Goal: Information Seeking & Learning: Learn about a topic

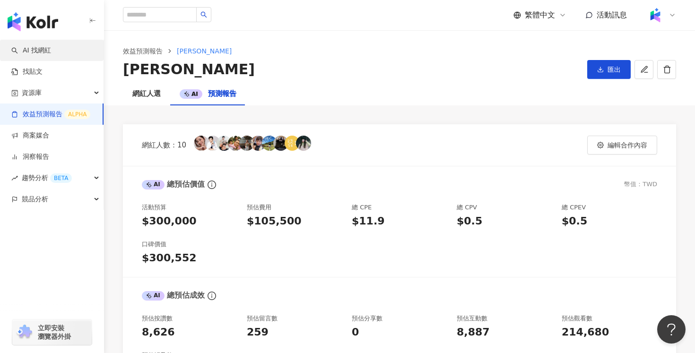
click at [51, 52] on link "AI 找網紅" at bounding box center [31, 50] width 40 height 9
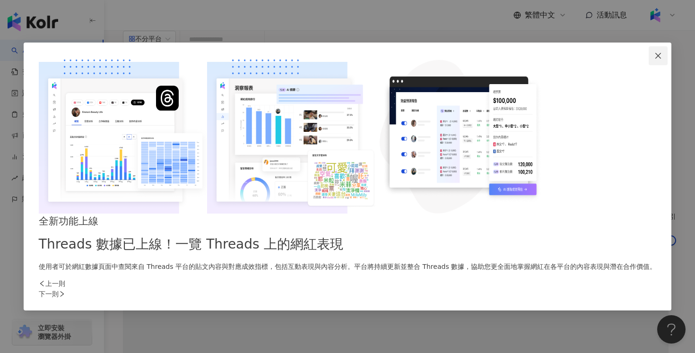
click at [655, 59] on icon "close" at bounding box center [658, 56] width 6 height 6
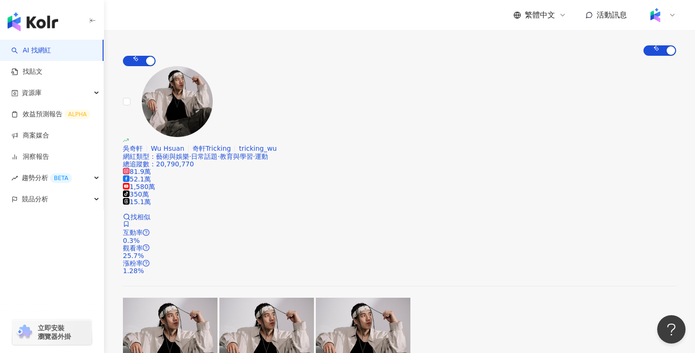
scroll to position [191, 0]
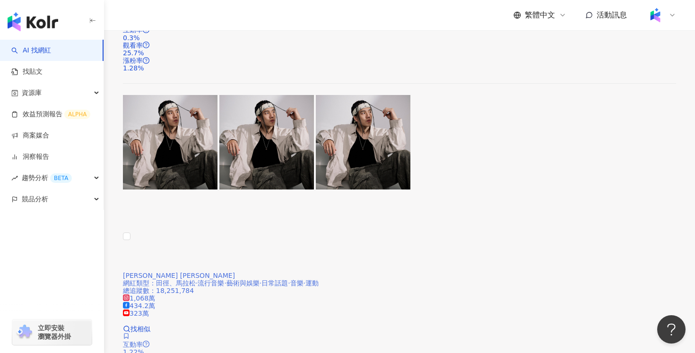
scroll to position [379, 0]
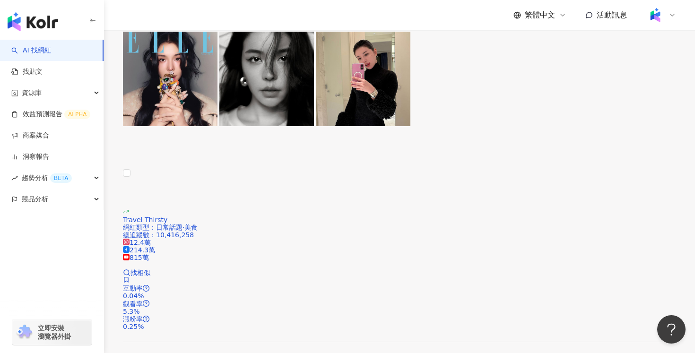
scroll to position [1358, 0]
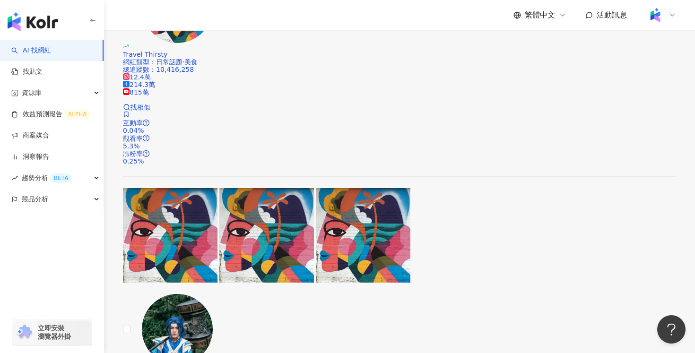
scroll to position [1537, 0]
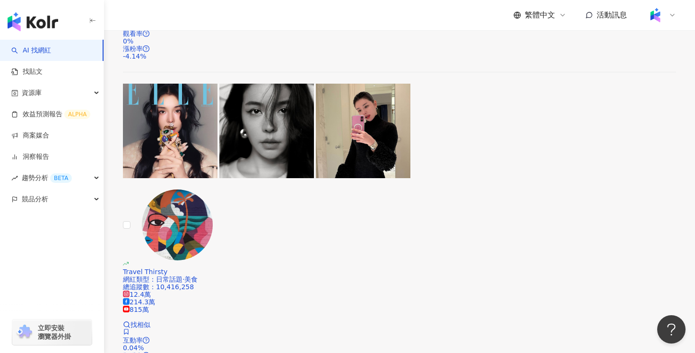
scroll to position [1315, 0]
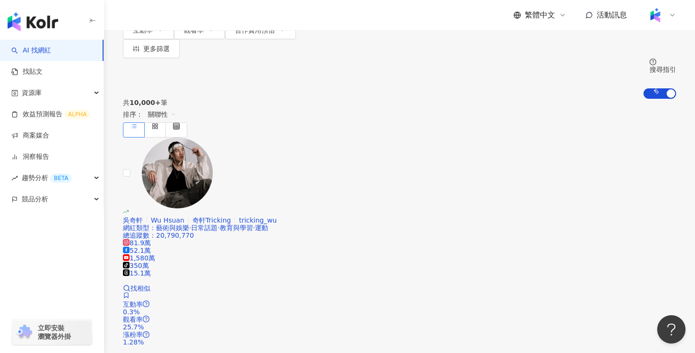
scroll to position [0, 0]
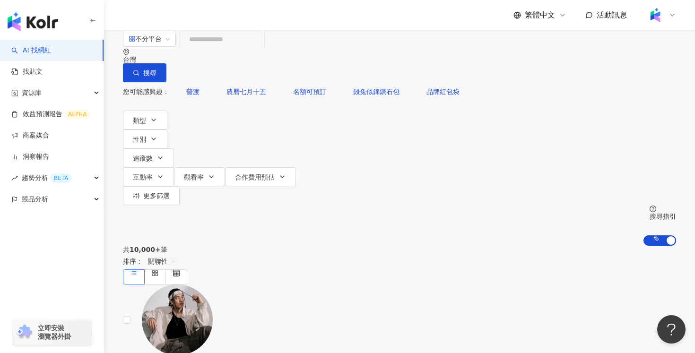
click at [260, 48] on input "search" at bounding box center [222, 39] width 77 height 18
type input "*"
click at [260, 48] on input "search" at bounding box center [222, 39] width 77 height 18
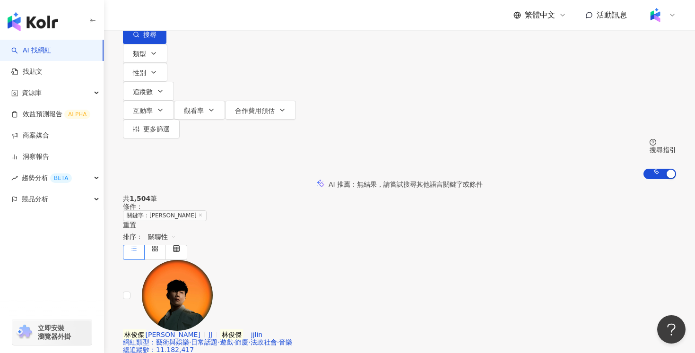
scroll to position [57, 0]
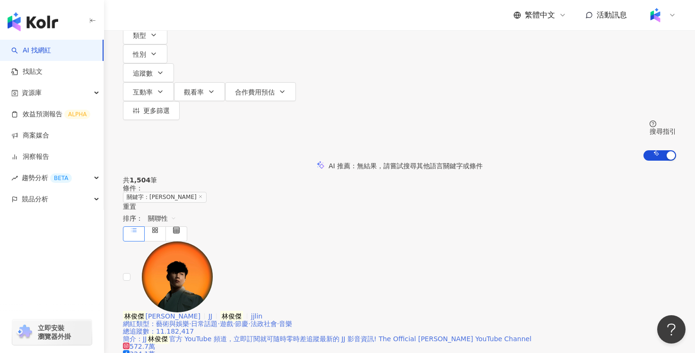
type input "***"
click at [433, 320] on div "網紅類型 ： 藝術與娛樂 · 日常話題 · 遊戲 · 節慶 · 法政社會 · 音樂 總追蹤數 ： 11,182,417 簡介 ： JJ 林俊傑 官方 YouT…" at bounding box center [399, 331] width 553 height 23
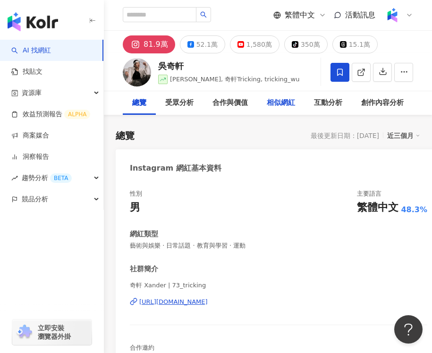
click at [284, 104] on div "相似網紅" at bounding box center [281, 102] width 28 height 11
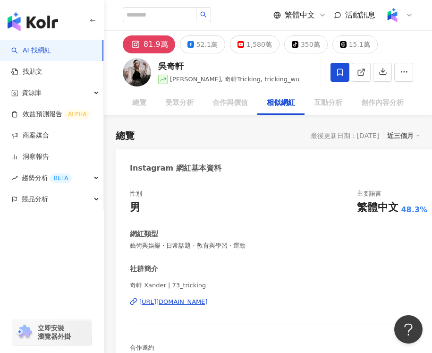
scroll to position [2462, 0]
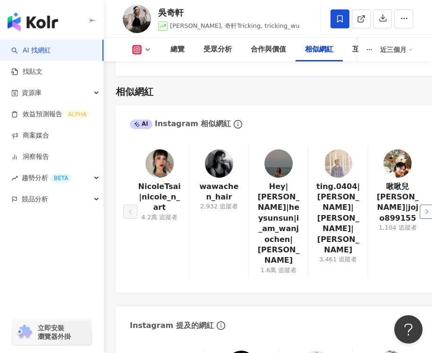
click at [423, 205] on button "button" at bounding box center [427, 212] width 14 height 14
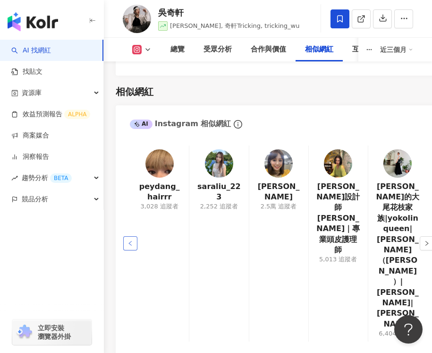
click at [134, 236] on button "button" at bounding box center [130, 243] width 14 height 14
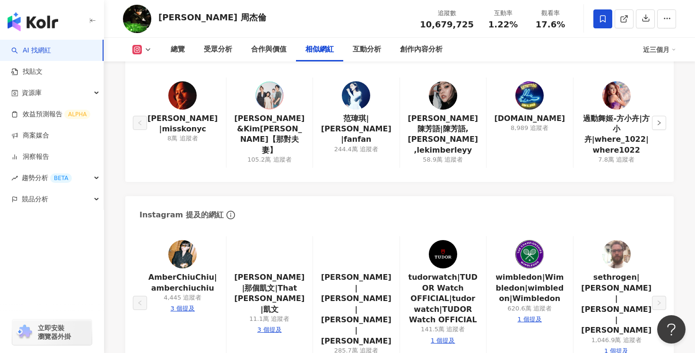
scroll to position [1591, 0]
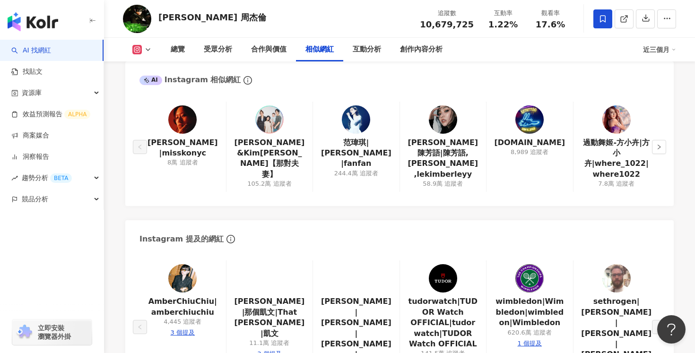
scroll to position [1591, 0]
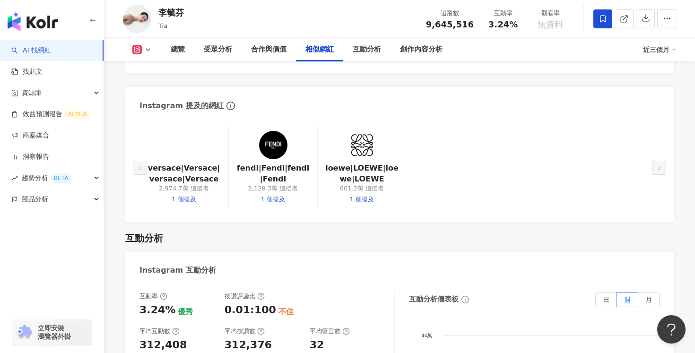
scroll to position [1652, 0]
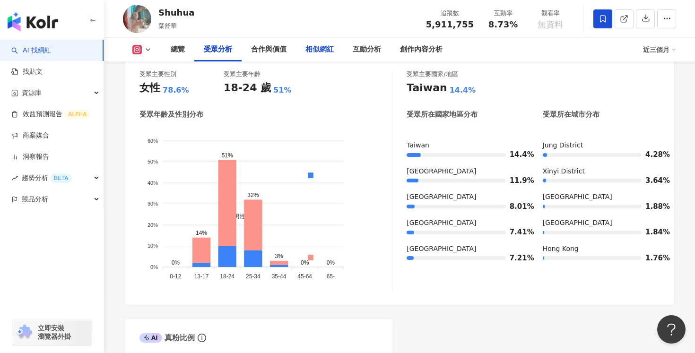
click at [317, 47] on div "相似網紅" at bounding box center [319, 49] width 28 height 11
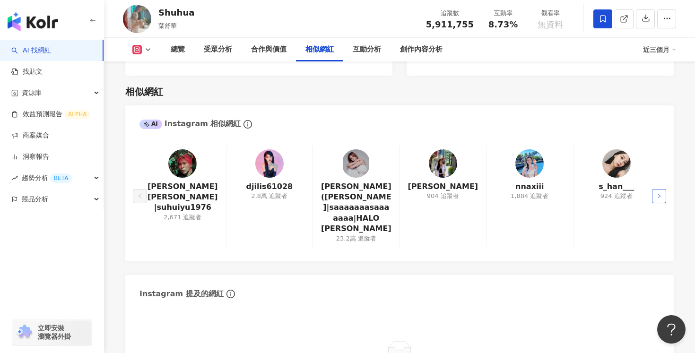
click at [657, 193] on icon "right" at bounding box center [659, 196] width 6 height 6
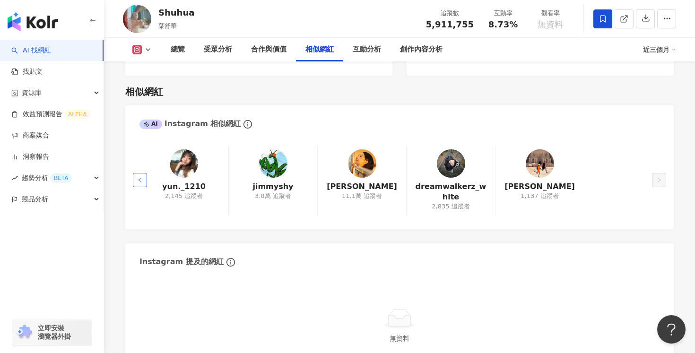
click at [140, 177] on icon "left" at bounding box center [140, 180] width 6 height 6
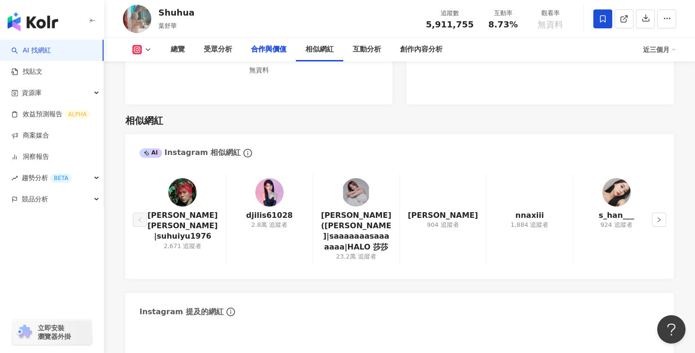
scroll to position [1451, 0]
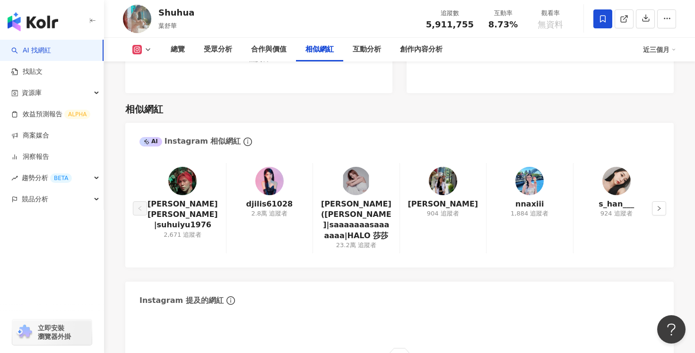
scroll to position [1529, 0]
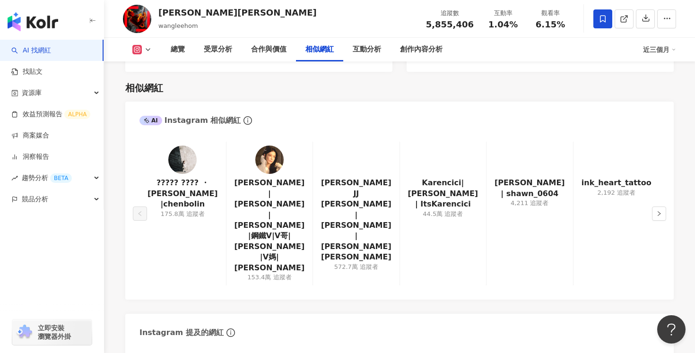
scroll to position [1522, 0]
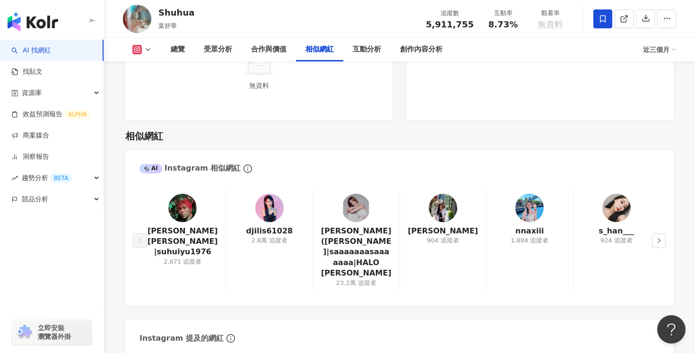
scroll to position [1540, 0]
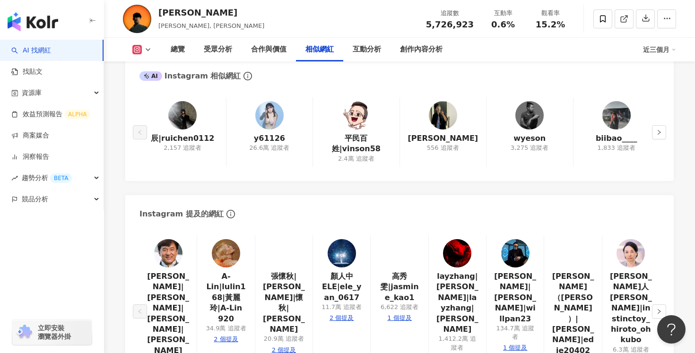
scroll to position [1626, 0]
